Goal: Complete application form

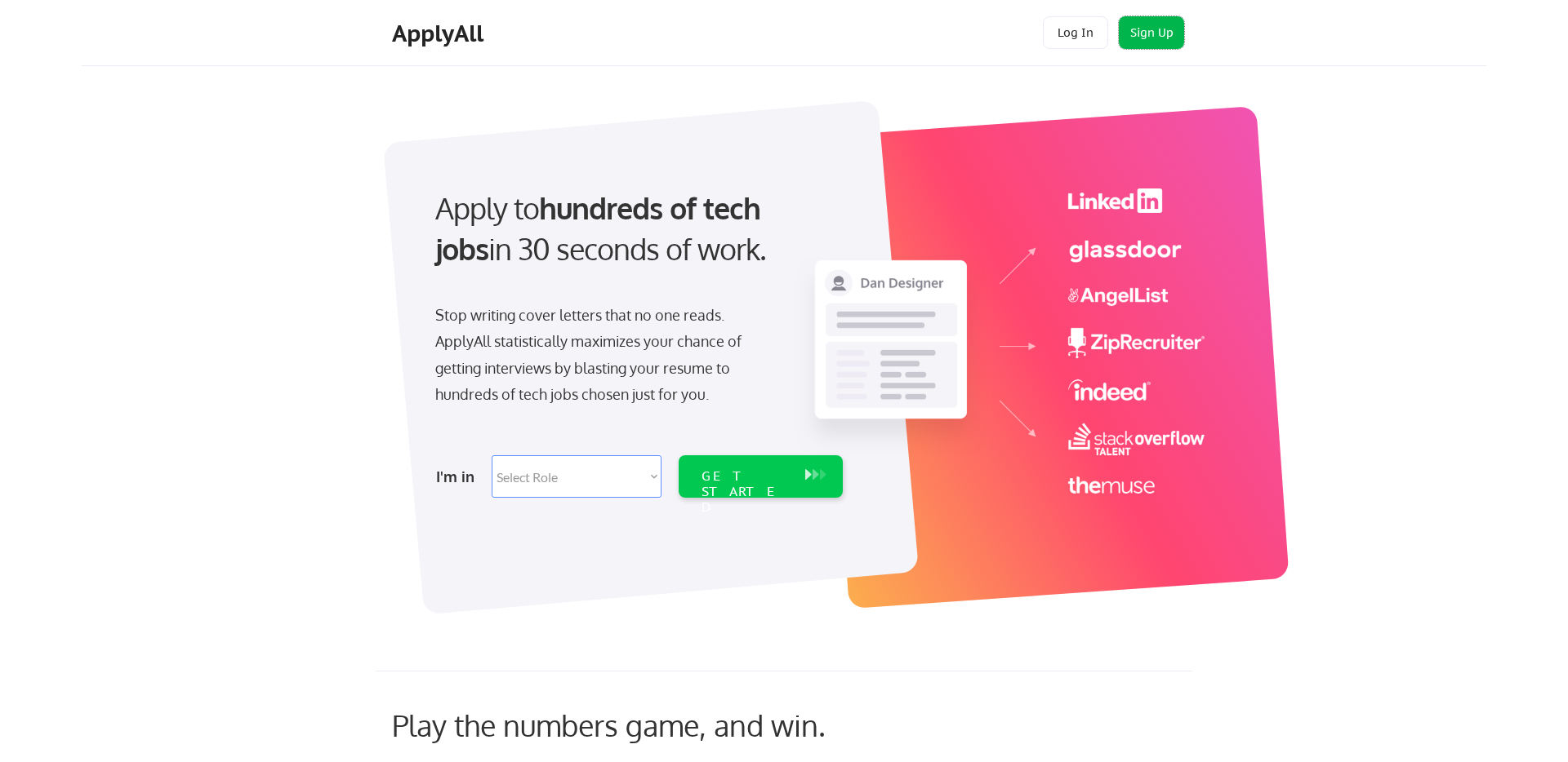
click at [1144, 31] on button "Sign Up" at bounding box center [1151, 33] width 66 height 33
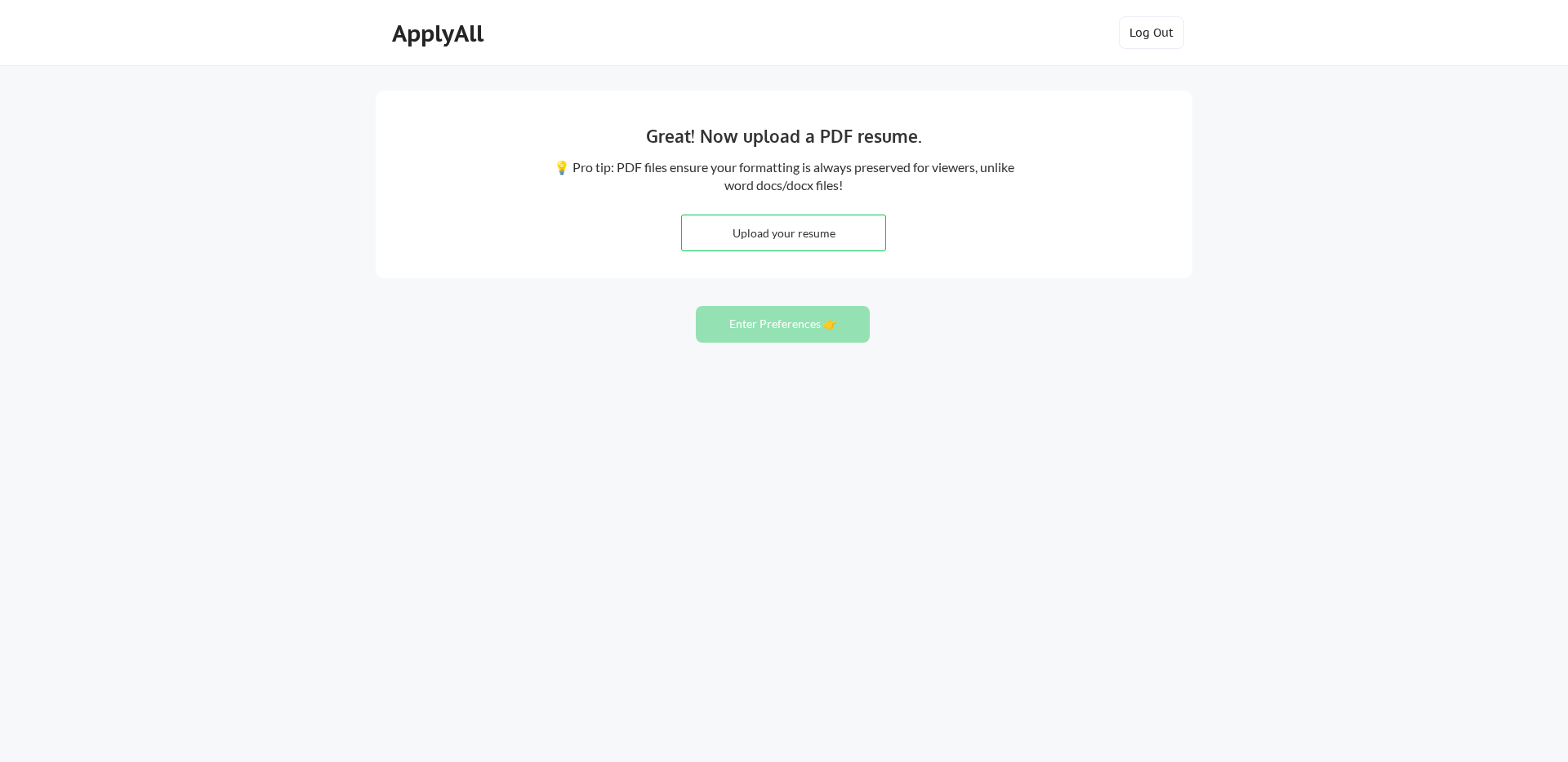
click at [794, 243] on input "file" at bounding box center [783, 232] width 203 height 35
type input "C:\fakepath\MeerMustafa_Resume_2025.08.pdf"
click at [823, 333] on button "Enter Preferences 👉" at bounding box center [782, 324] width 174 height 37
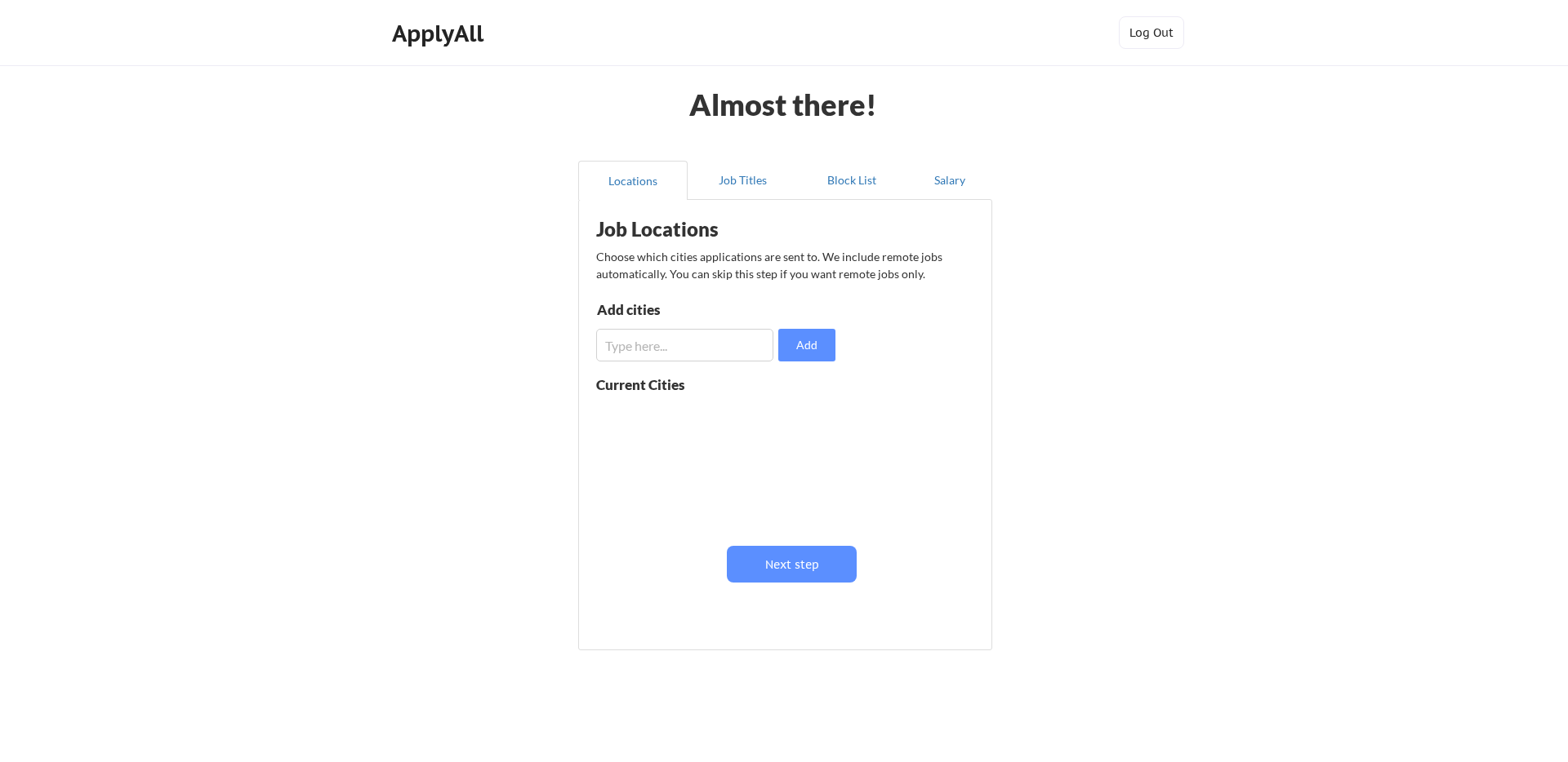
click at [708, 340] on input "input" at bounding box center [685, 346] width 177 height 33
type input "san"
click at [665, 346] on input "input" at bounding box center [685, 346] width 177 height 33
type input "san francisco bay area"
click at [800, 339] on button "Add" at bounding box center [806, 346] width 57 height 33
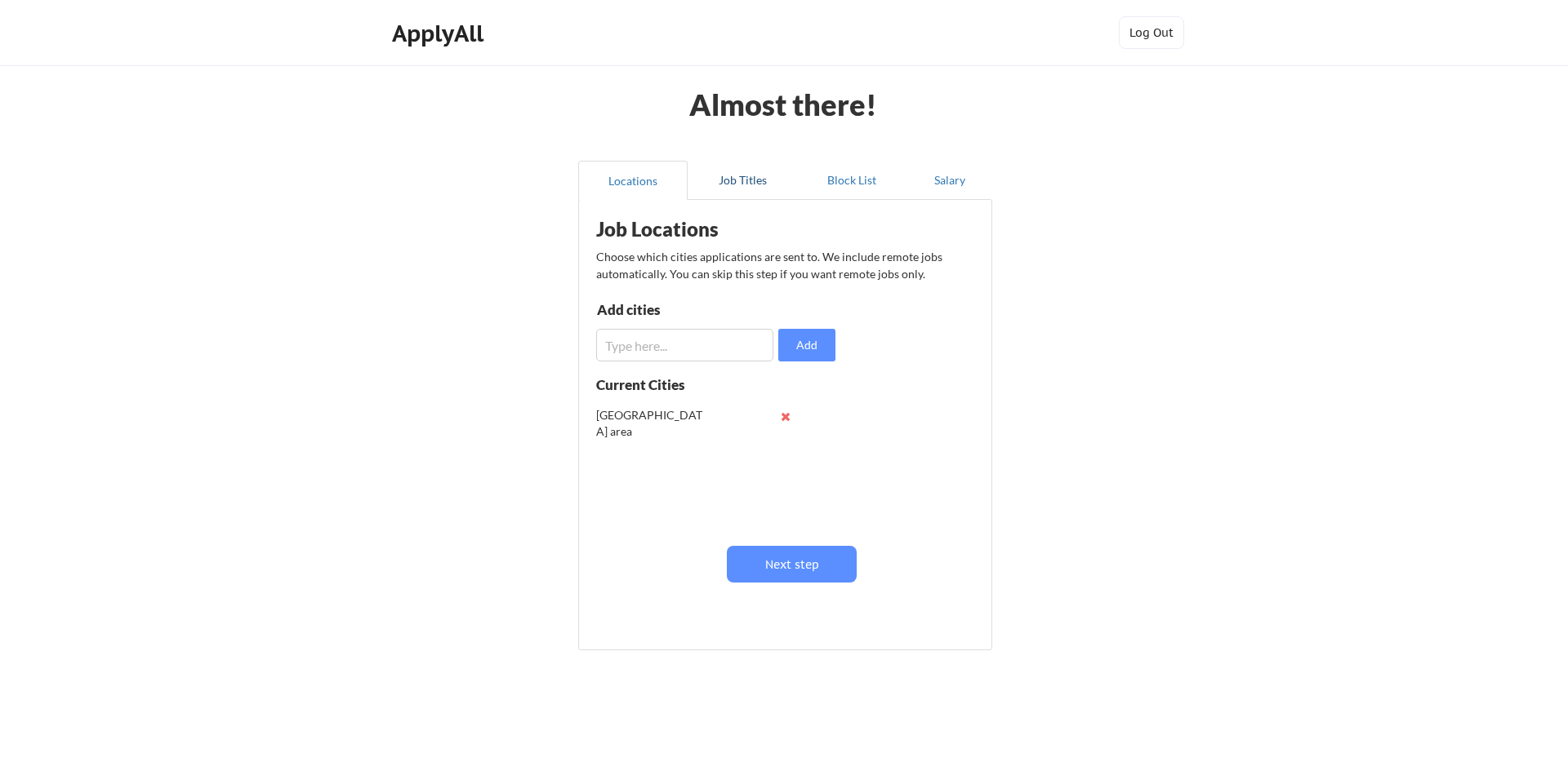
click at [746, 189] on button "Job Titles" at bounding box center [742, 180] width 110 height 39
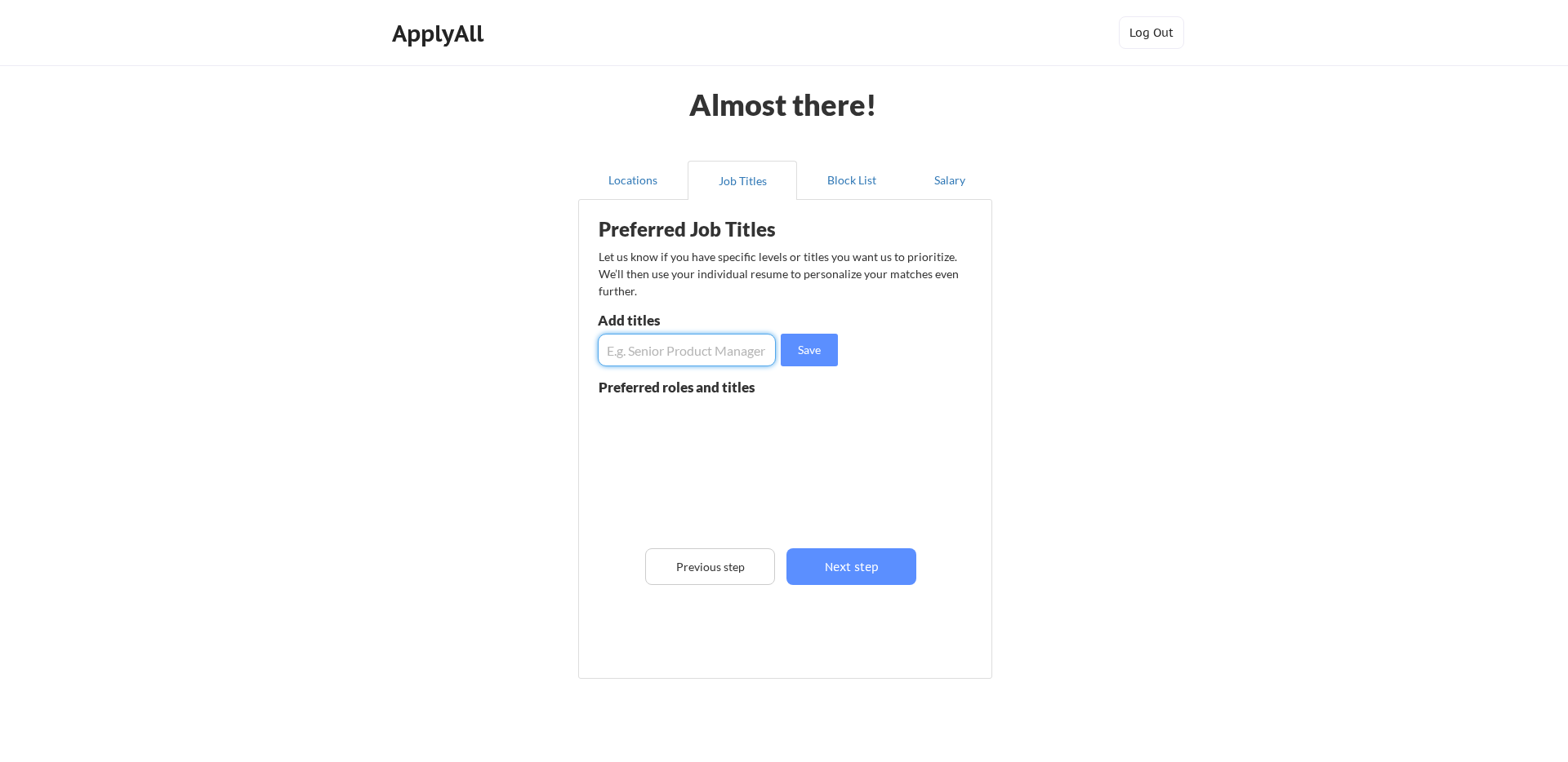
click at [686, 351] on input "input" at bounding box center [687, 350] width 178 height 33
type input "data scientist"
click at [789, 357] on button "Save" at bounding box center [809, 350] width 57 height 33
click at [676, 353] on input "input" at bounding box center [687, 350] width 178 height 33
type input "bioinformatics scientists"
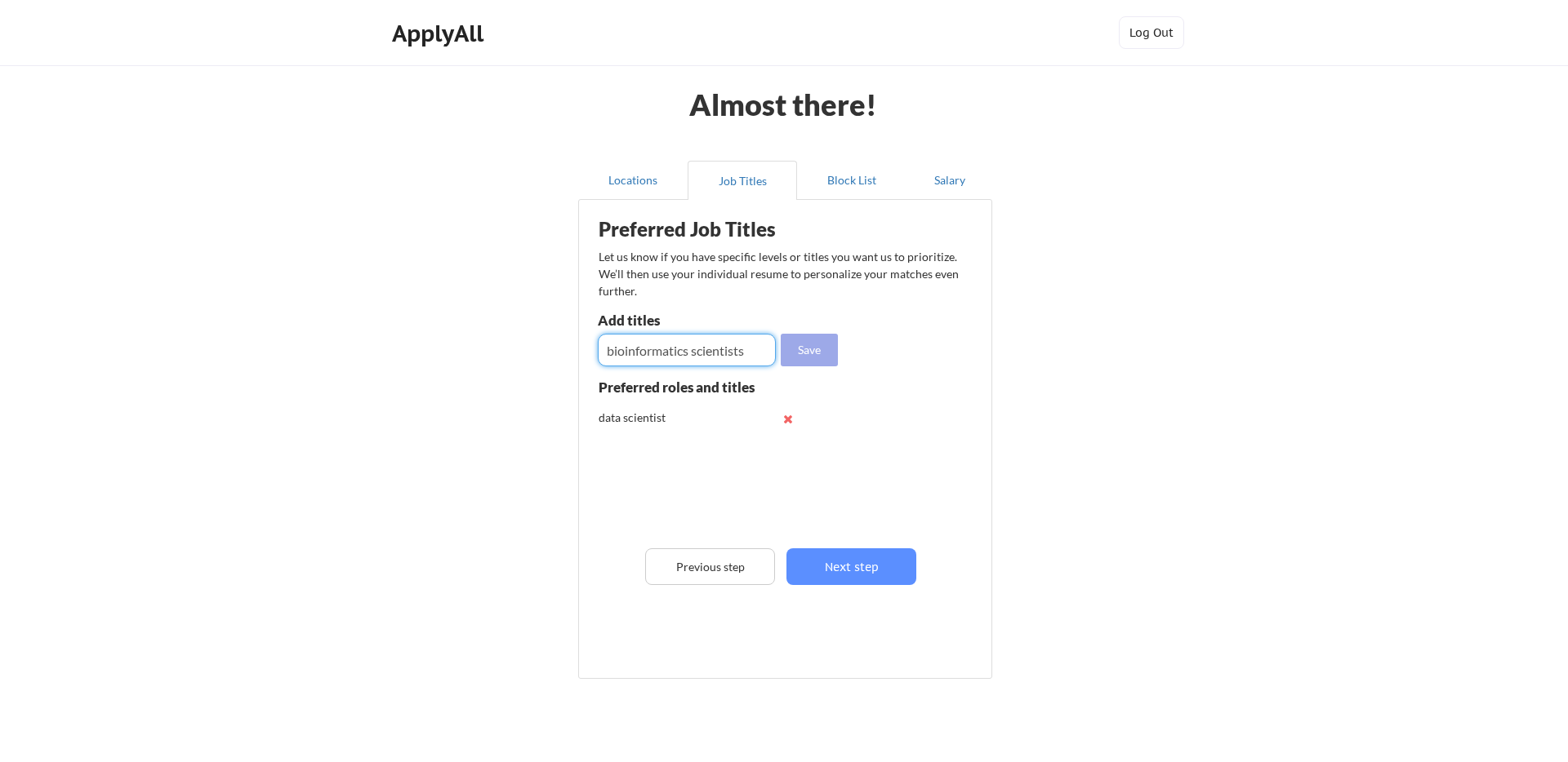
click at [832, 353] on button "Save" at bounding box center [809, 350] width 57 height 33
click at [692, 344] on input "input" at bounding box center [687, 350] width 178 height 33
type input "bioinformatics engineer"
click at [805, 356] on button "Save" at bounding box center [809, 350] width 57 height 33
click at [692, 350] on input "input" at bounding box center [687, 350] width 178 height 33
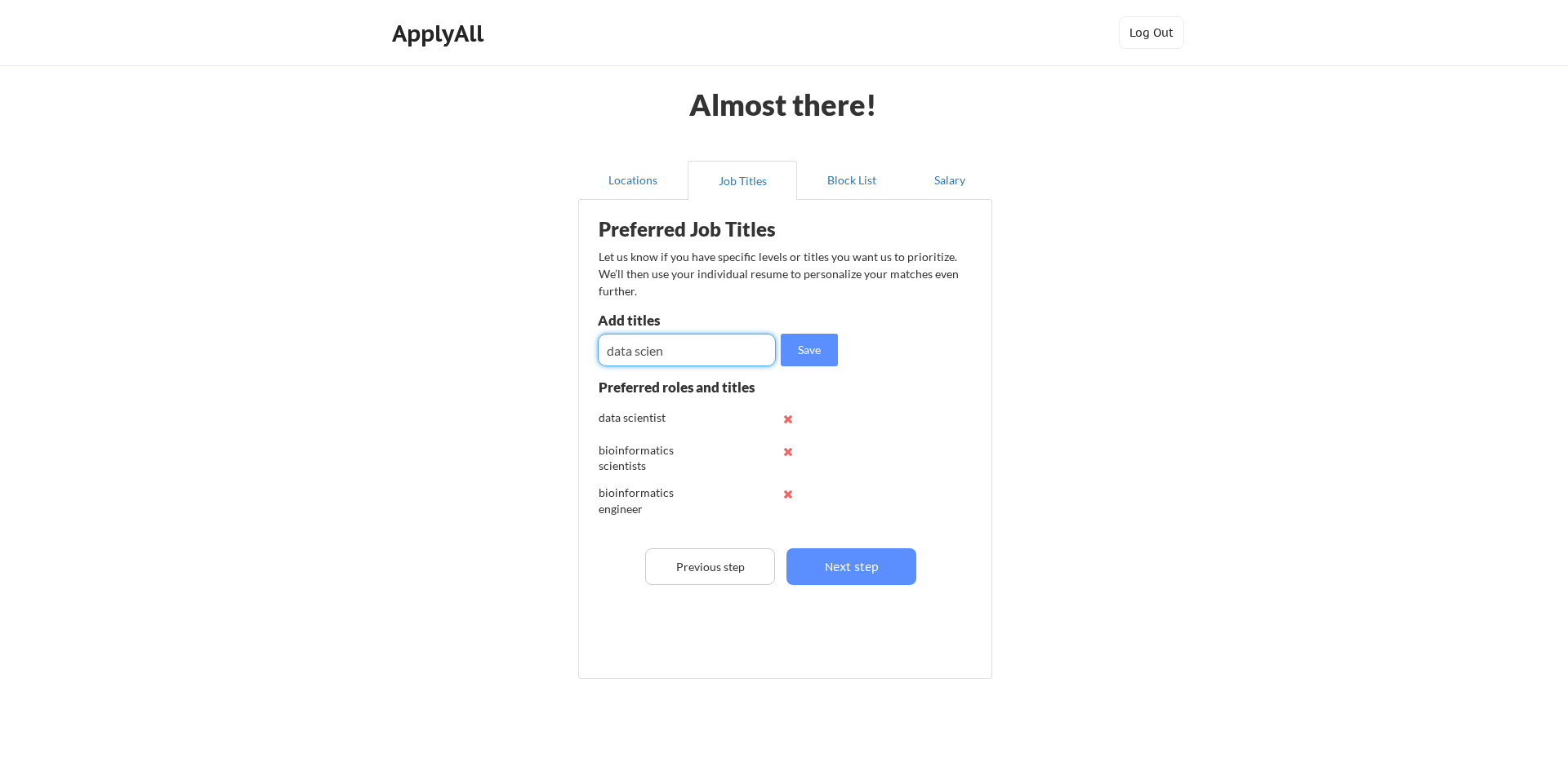
type input "data"
type input "m"
type input "computational biologist"
click at [811, 352] on button "Save" at bounding box center [809, 350] width 57 height 33
click at [698, 357] on input "input" at bounding box center [687, 350] width 178 height 33
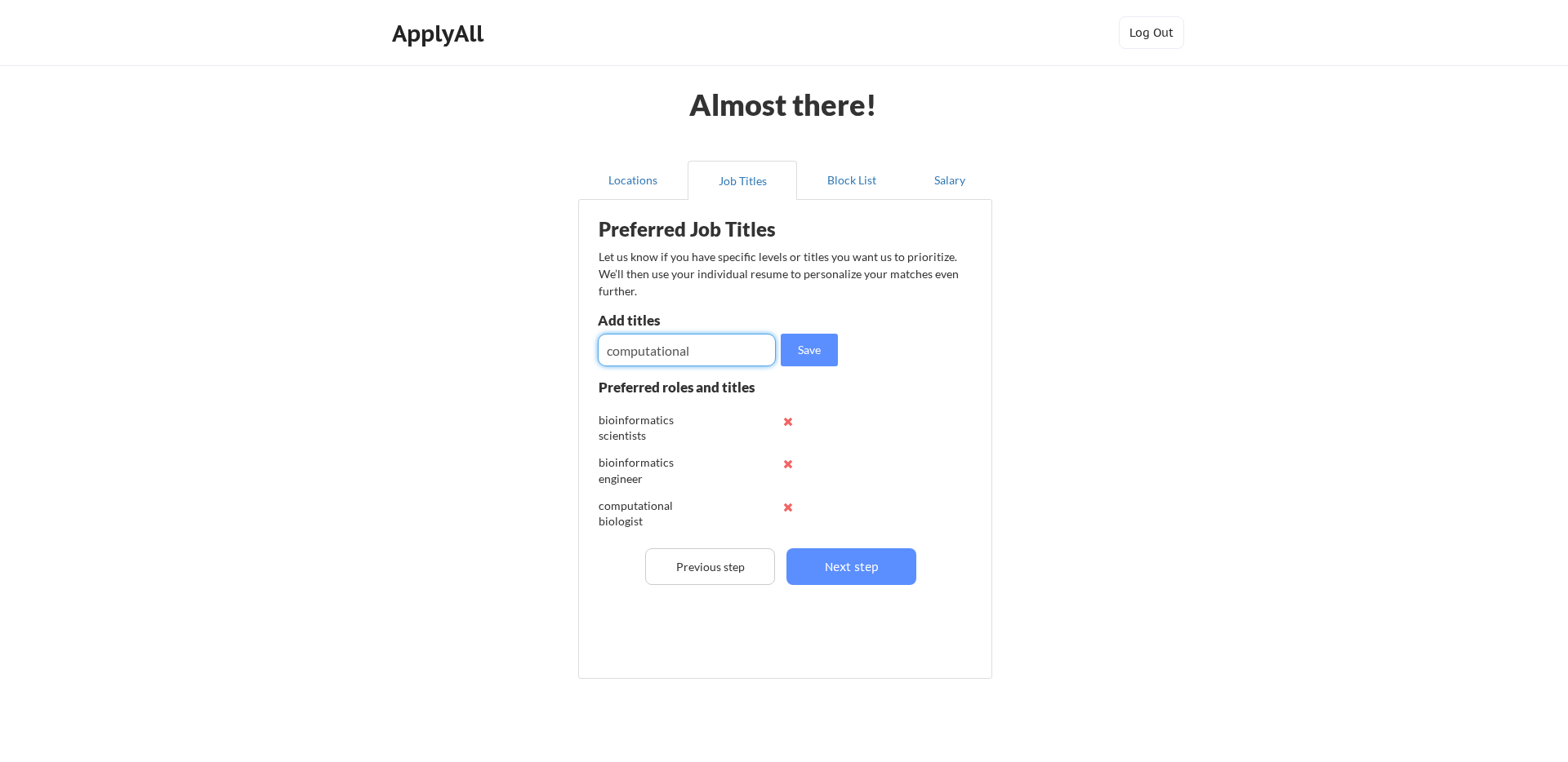
scroll to position [32, 0]
click at [699, 348] on input "input" at bounding box center [687, 350] width 178 height 33
type input "computational biology"
click at [864, 569] on button "Next step" at bounding box center [851, 567] width 130 height 37
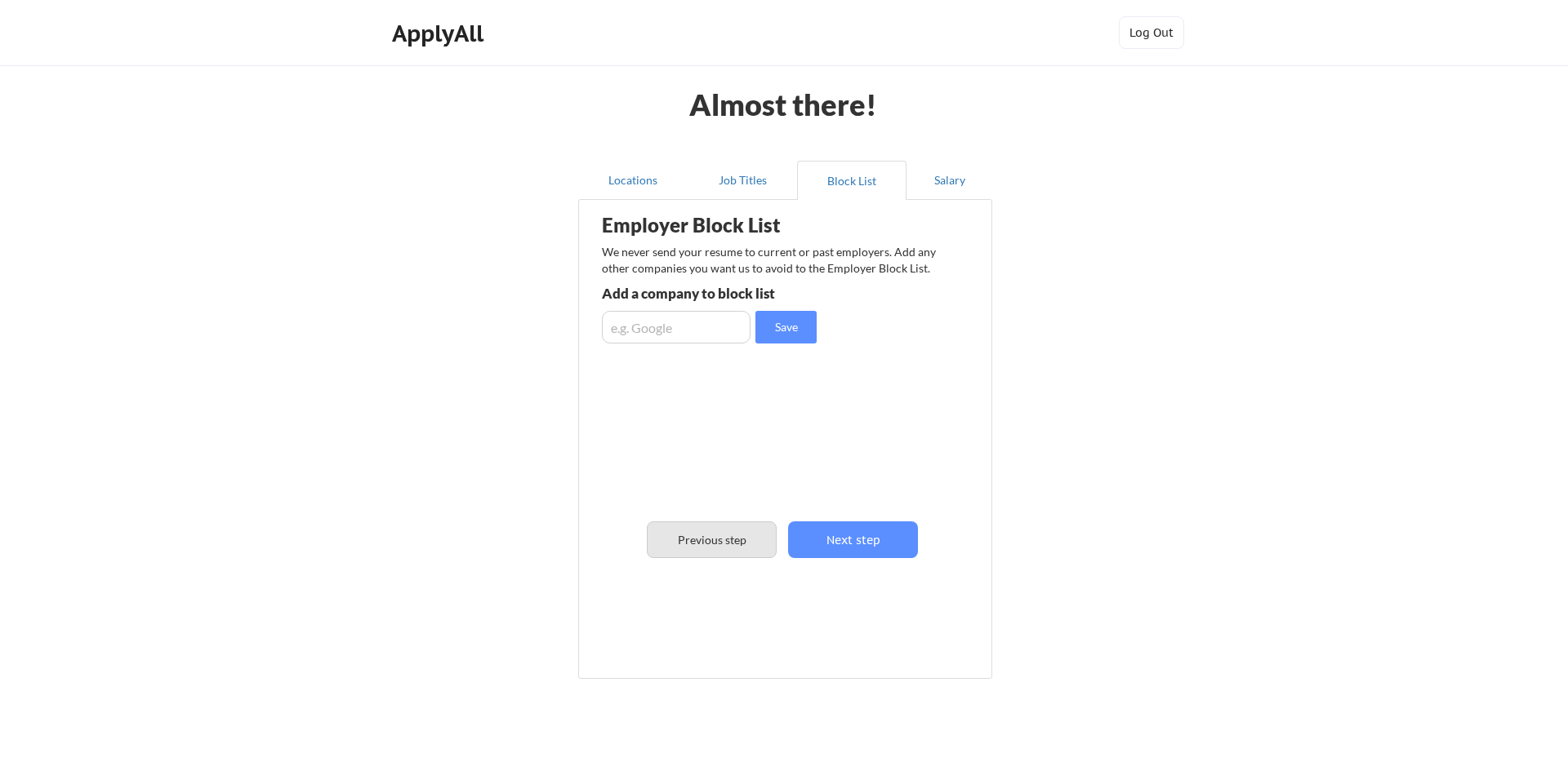
click at [732, 544] on button "Previous step" at bounding box center [711, 540] width 130 height 37
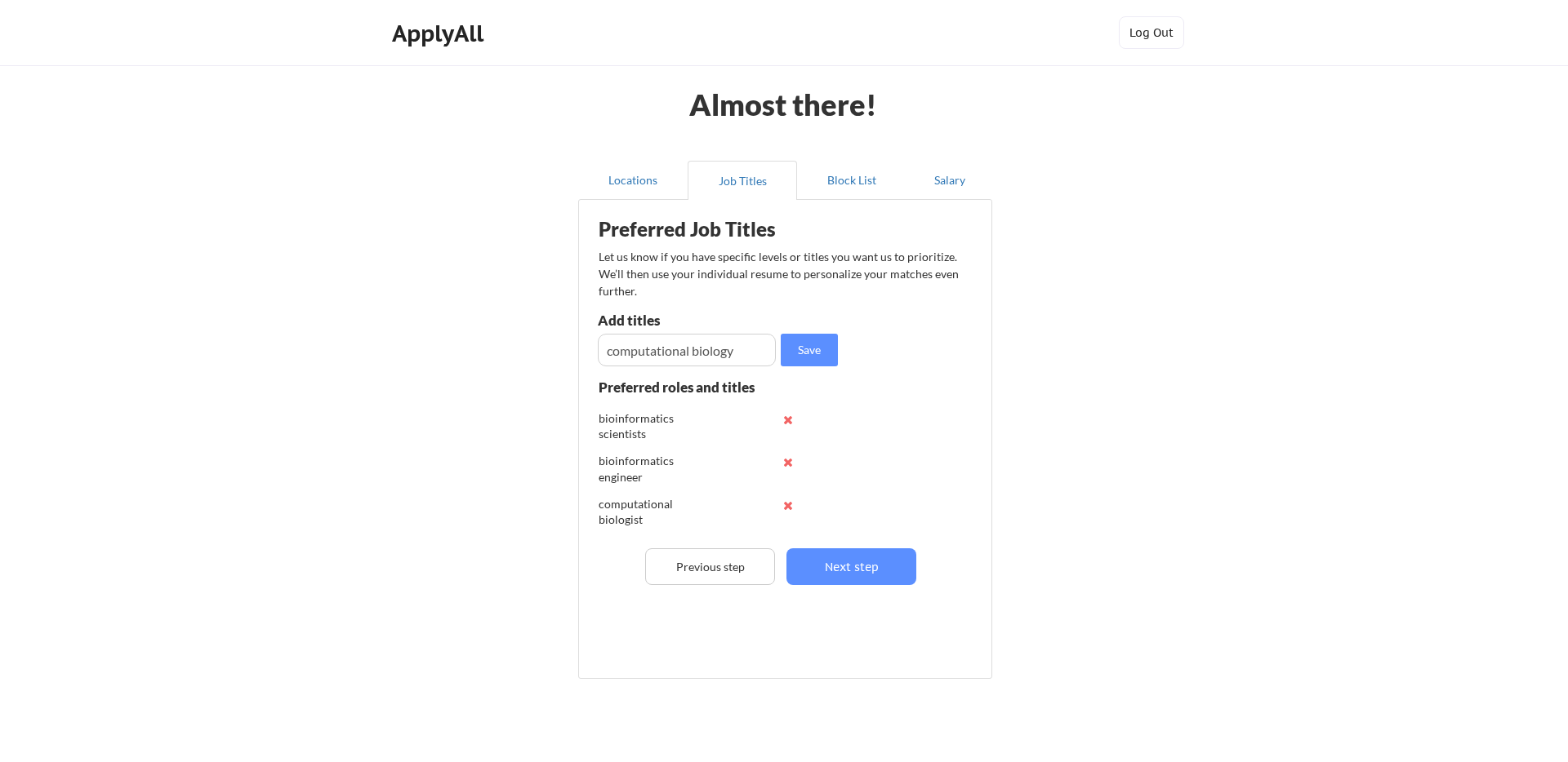
scroll to position [22, 0]
click at [797, 346] on button "Save" at bounding box center [809, 350] width 57 height 33
click at [863, 556] on button "Next step" at bounding box center [851, 567] width 130 height 37
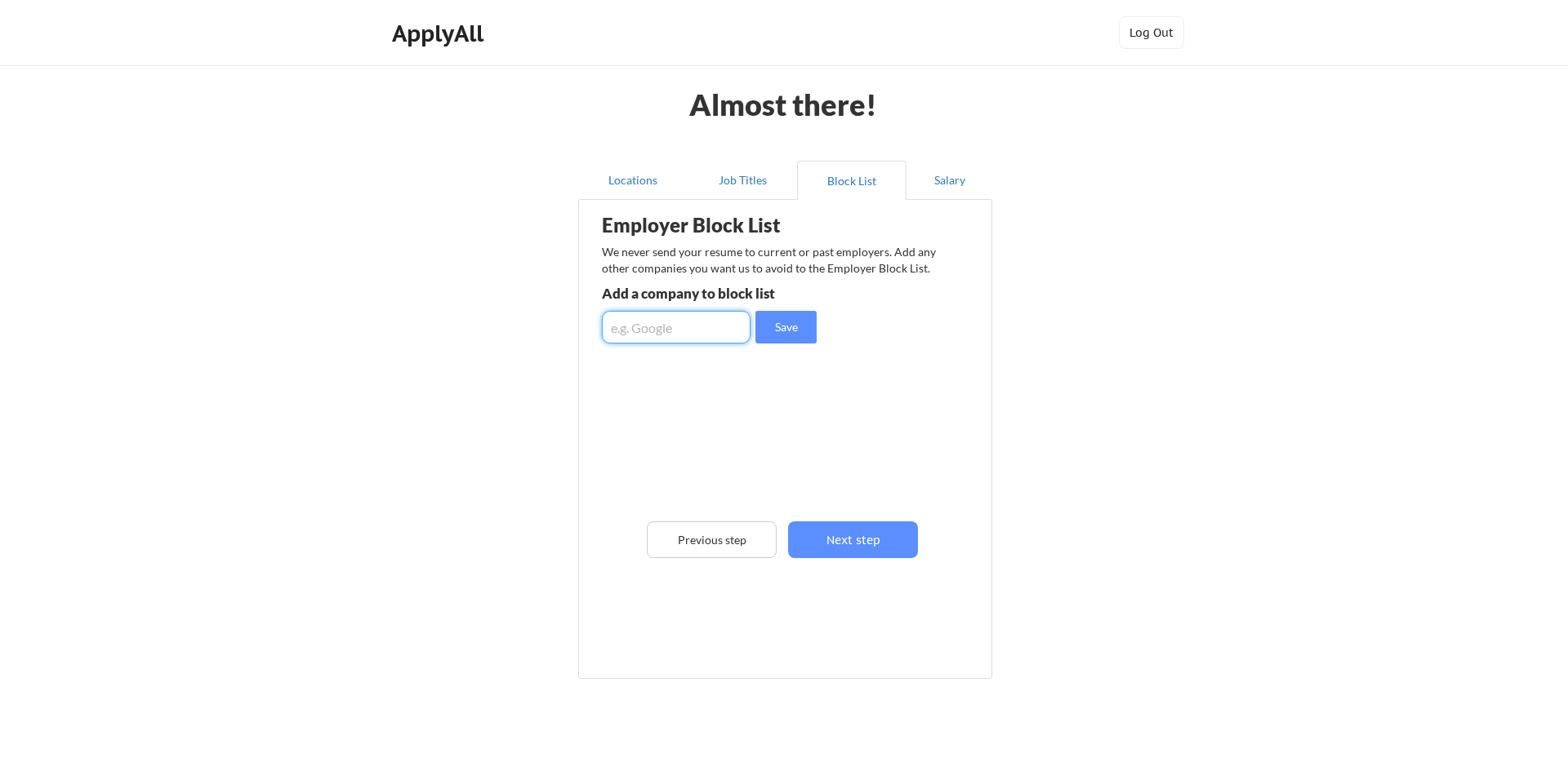
click at [690, 331] on input "input" at bounding box center [676, 327] width 149 height 33
type input "BigHat Biosciences"
click at [774, 336] on button "Save" at bounding box center [786, 327] width 61 height 33
click at [686, 327] on input "input" at bounding box center [676, 327] width 149 height 33
type input "A"
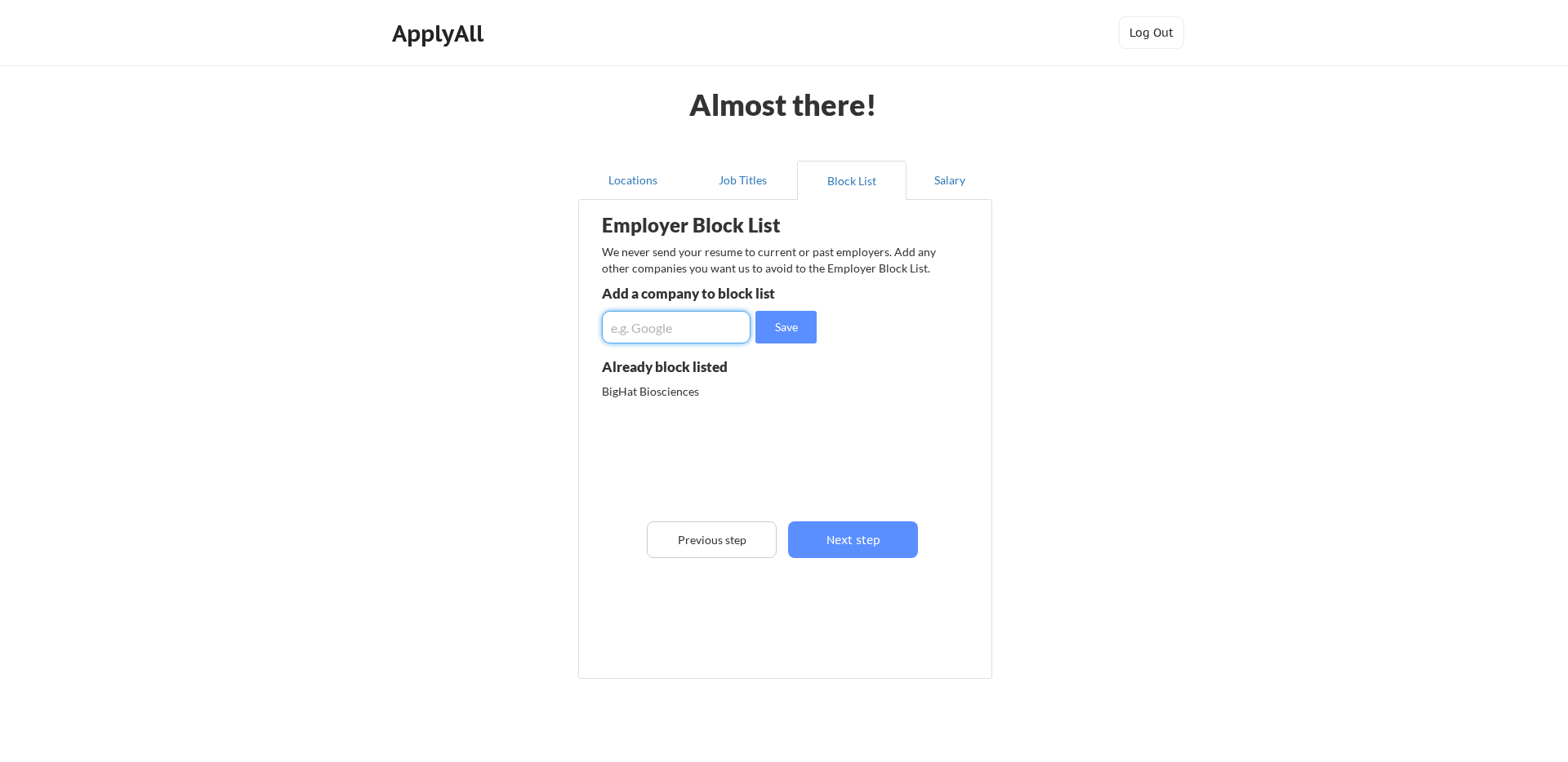
click at [681, 333] on input "input" at bounding box center [676, 327] width 149 height 33
click at [878, 532] on button "Next step" at bounding box center [853, 540] width 130 height 37
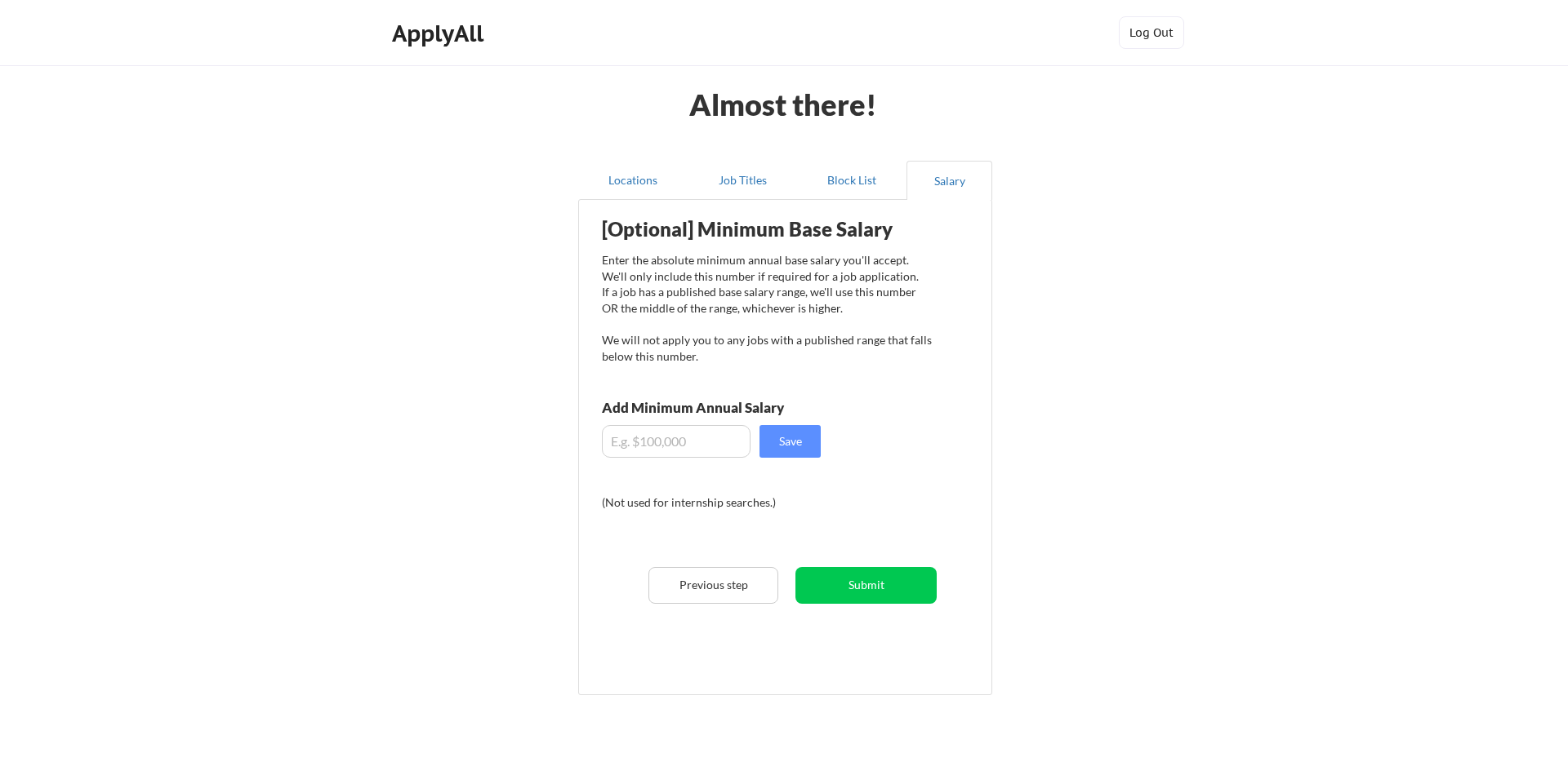
click at [691, 448] on input "input" at bounding box center [676, 441] width 149 height 33
type input "$1"
type input "$180,000"
click at [777, 448] on button "Save" at bounding box center [790, 441] width 61 height 33
click at [899, 600] on button "Submit" at bounding box center [865, 586] width 141 height 37
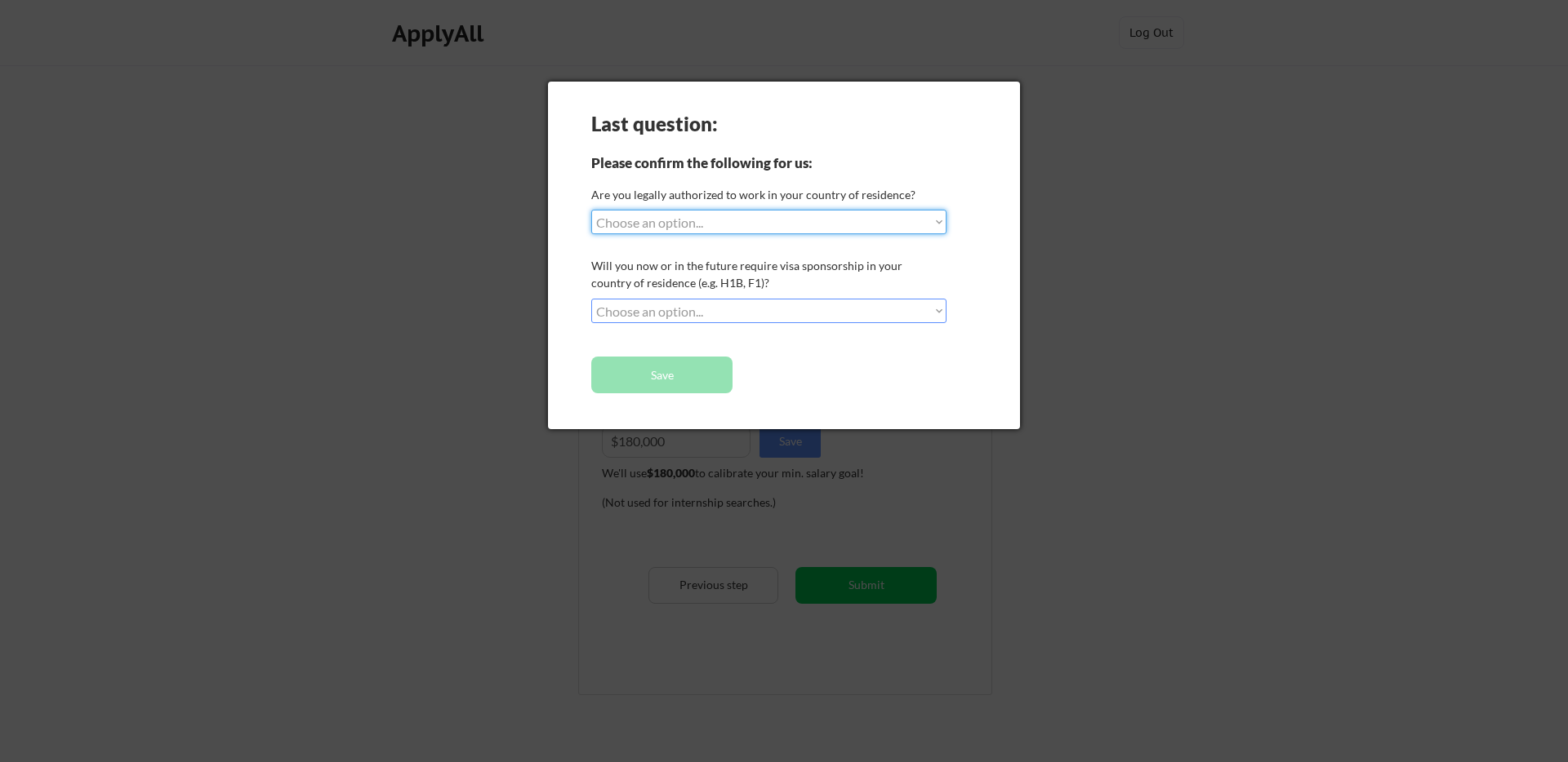
click at [702, 217] on select "Choose an option... Yes, I am a US Citizen Yes, I am a Canadian Citizen Yes, I …" at bounding box center [768, 222] width 355 height 24
select select ""yes__i_am_a_us_citizen""
click at [591, 210] on select "Choose an option... Yes, I am a US Citizen Yes, I am a Canadian Citizen Yes, I …" at bounding box center [768, 222] width 355 height 24
click at [712, 315] on select "Choose an option... No, I will not need sponsorship Yes, I will need sponsorship" at bounding box center [768, 311] width 355 height 24
click at [591, 299] on select "Choose an option... No, I will not need sponsorship Yes, I will need sponsorship" at bounding box center [768, 311] width 355 height 24
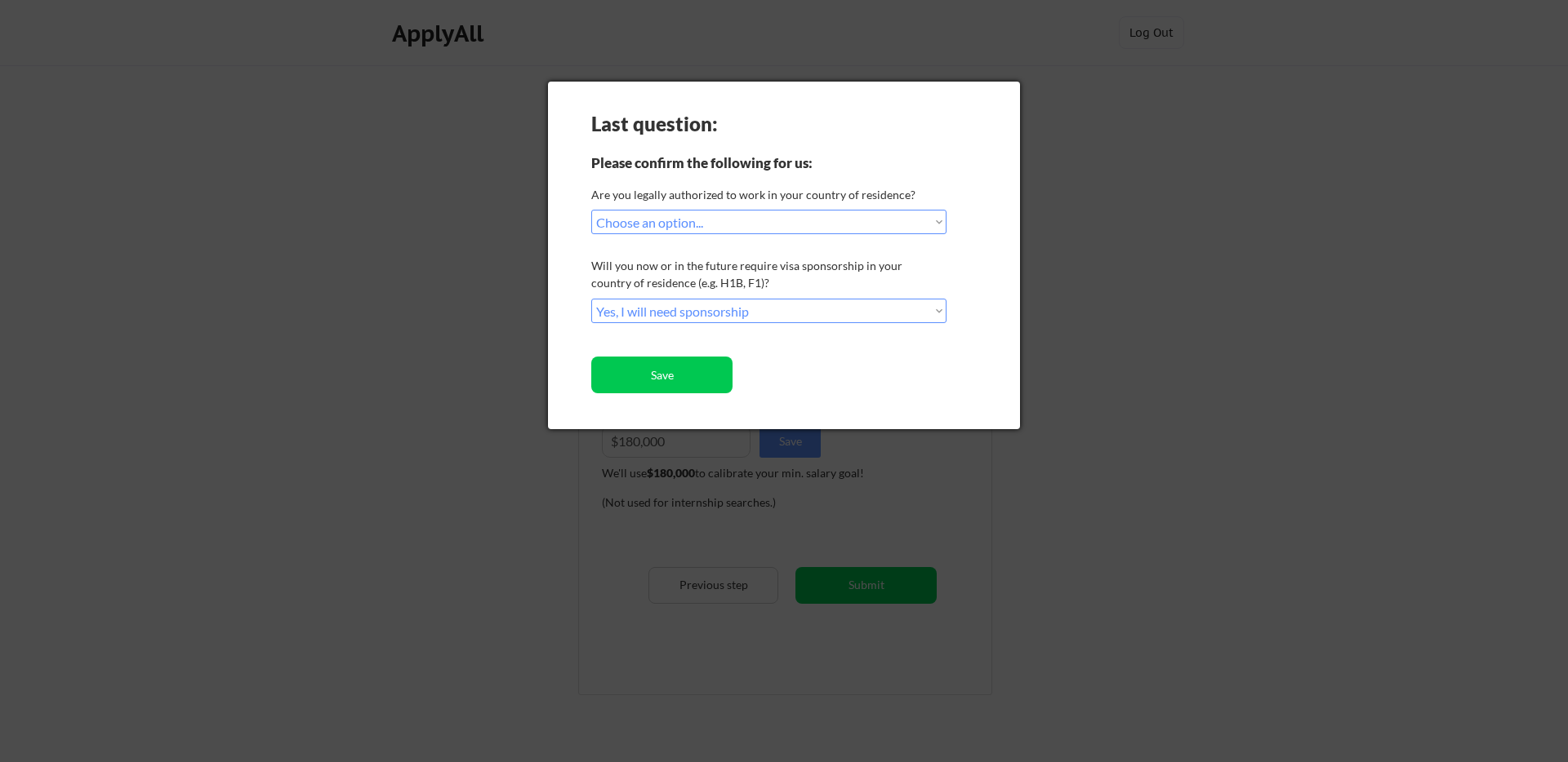
click at [694, 309] on select "Choose an option... No, I will not need sponsorship Yes, I will need sponsorship" at bounding box center [768, 311] width 355 height 24
select select ""no__i_will_not_need_sponsorship""
click at [591, 299] on select "Choose an option... No, I will not need sponsorship Yes, I will need sponsorship" at bounding box center [768, 311] width 355 height 24
click at [671, 379] on button "Save" at bounding box center [661, 375] width 141 height 37
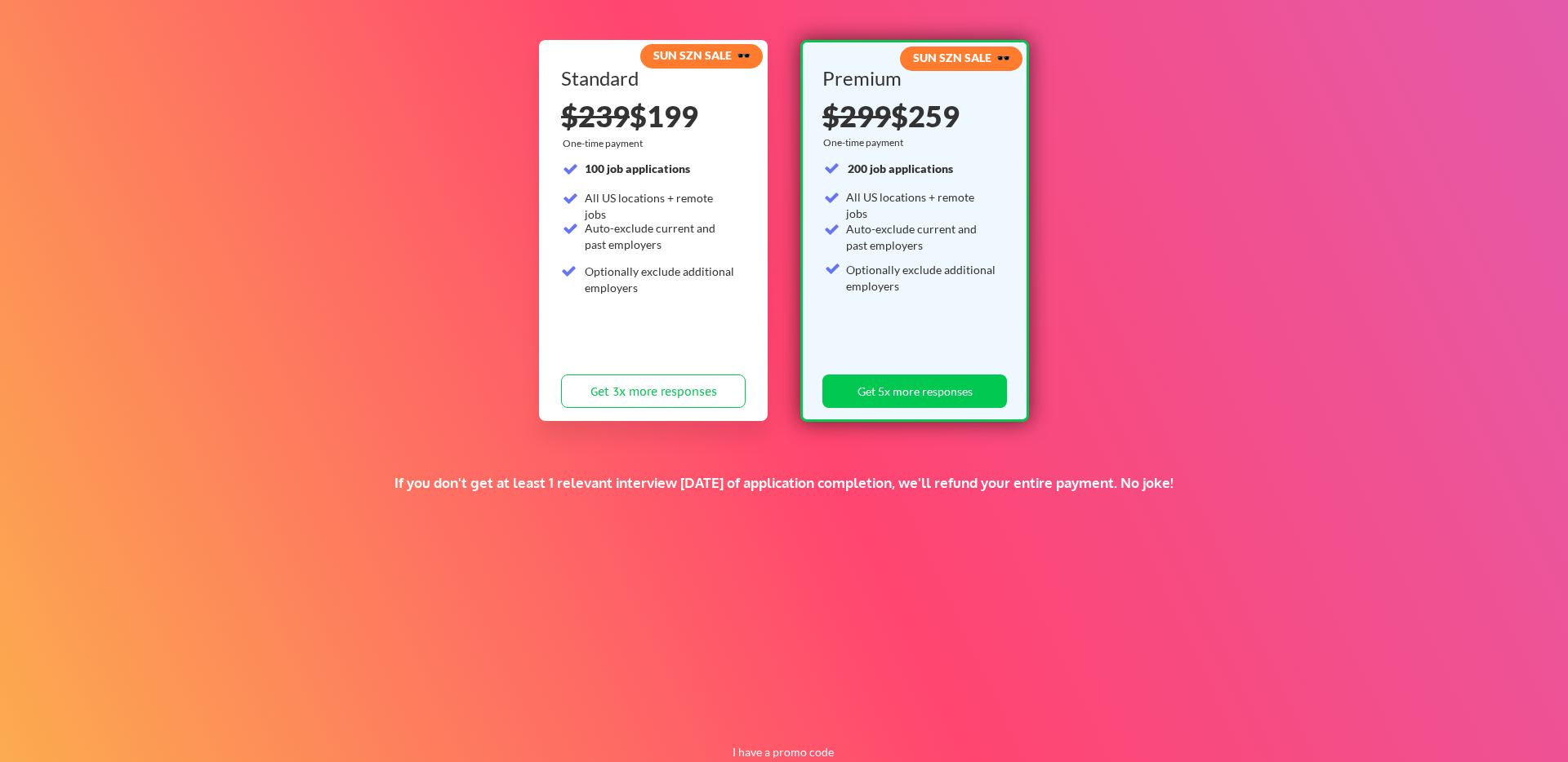
scroll to position [169, 0]
